Goal: Find contact information: Obtain details needed to contact an individual or organization

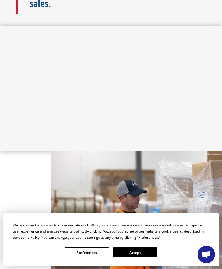
scroll to position [436, 0]
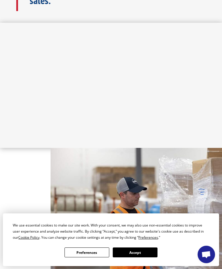
click at [134, 250] on button "Accept" at bounding box center [135, 252] width 45 height 10
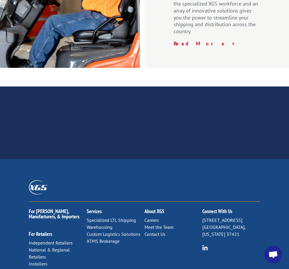
scroll to position [1006, 0]
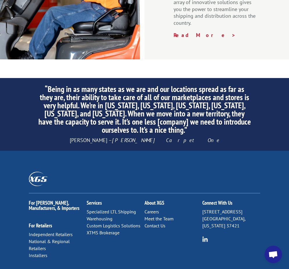
click at [157, 223] on link "Contact Us" at bounding box center [155, 226] width 21 height 6
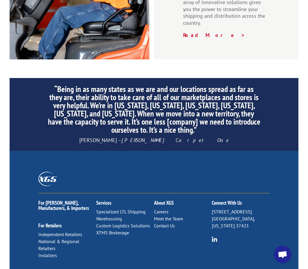
scroll to position [960, 0]
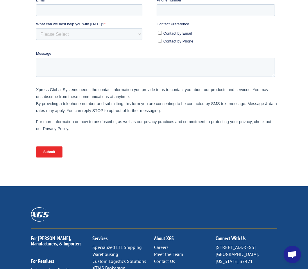
scroll to position [277, 0]
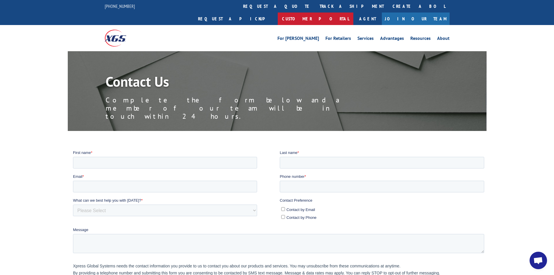
click at [308, 13] on link "Customer Portal" at bounding box center [316, 19] width 76 height 13
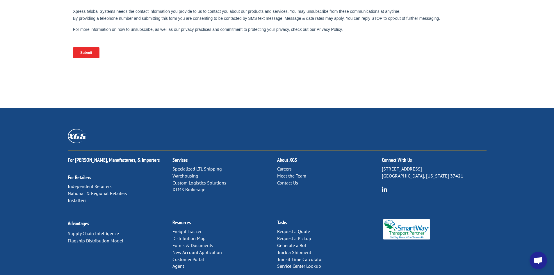
scroll to position [255, 0]
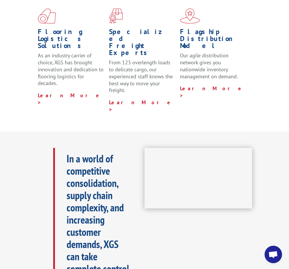
scroll to position [175, 0]
